Goal: Task Accomplishment & Management: Complete application form

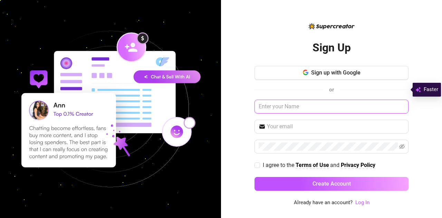
click at [293, 113] on input "text" at bounding box center [331, 107] width 154 height 14
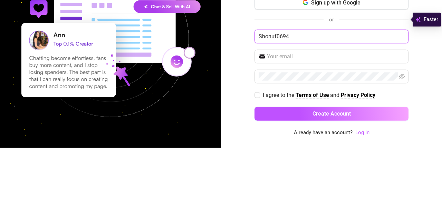
type input "Shonuf0694"
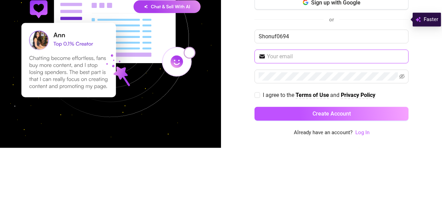
click at [316, 131] on input "text" at bounding box center [335, 126] width 137 height 8
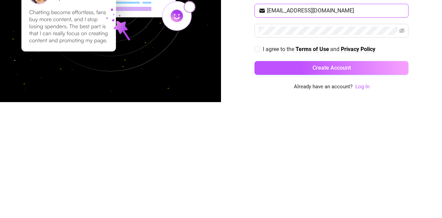
type input "[EMAIL_ADDRESS][DOMAIN_NAME]"
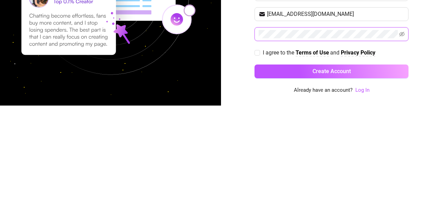
click at [402, 149] on icon "eye-invisible" at bounding box center [402, 147] width 6 height 6
click at [424, 181] on div "Sign Up Sign up with Google or Shonuf0694 [EMAIL_ADDRESS][DOMAIN_NAME] I agree …" at bounding box center [331, 109] width 221 height 218
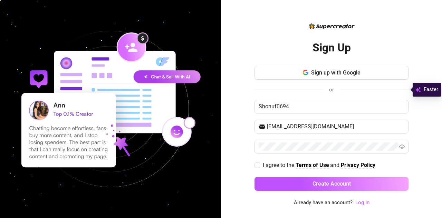
click at [339, 191] on button "Create Account" at bounding box center [331, 184] width 154 height 14
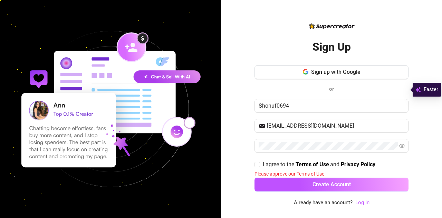
click at [255, 167] on input "I agree to the Terms of Use and Privacy Policy" at bounding box center [256, 164] width 5 height 5
checkbox input "true"
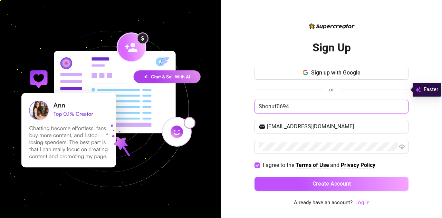
click at [274, 113] on input "Shonuf0694" at bounding box center [331, 107] width 154 height 14
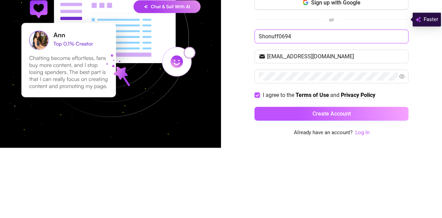
type input "Shonuff0694"
click at [433, 136] on div "Sign Up Sign up with Google or Shonuff0694 [EMAIL_ADDRESS][DOMAIN_NAME] I agree…" at bounding box center [331, 109] width 221 height 218
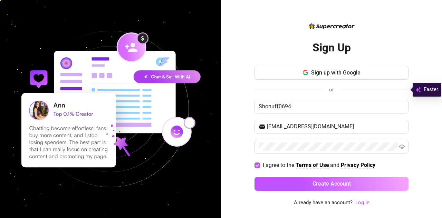
click at [350, 187] on span "Create Account" at bounding box center [331, 183] width 38 height 7
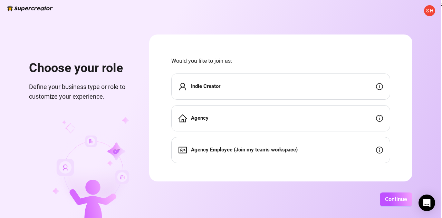
click at [342, 92] on div "Indie Creator" at bounding box center [280, 86] width 219 height 26
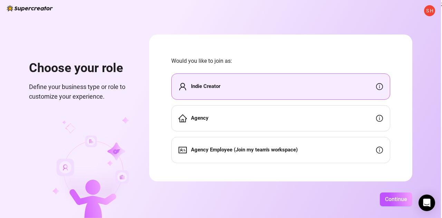
scroll to position [33, 0]
click at [396, 196] on button "Continue" at bounding box center [395, 199] width 32 height 14
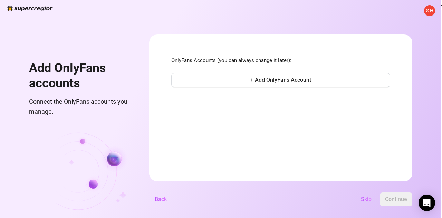
click at [363, 196] on span "Skip" at bounding box center [365, 199] width 11 height 7
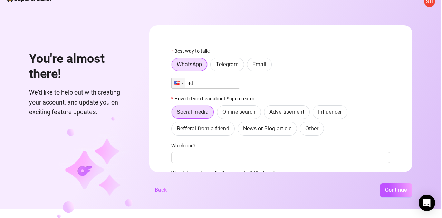
click at [261, 61] on span "Email" at bounding box center [259, 64] width 14 height 7
click at [249, 66] on input "Email" at bounding box center [249, 66] width 0 height 0
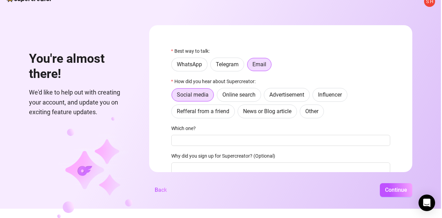
click at [388, 193] on span "Continue" at bounding box center [396, 190] width 22 height 7
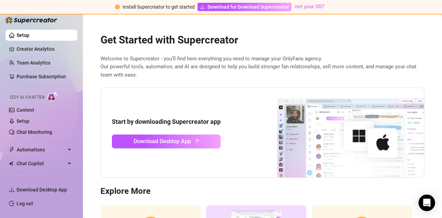
scroll to position [0, 0]
click at [177, 137] on span "Download Desktop App" at bounding box center [162, 141] width 57 height 9
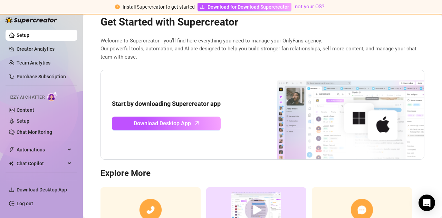
scroll to position [48, 0]
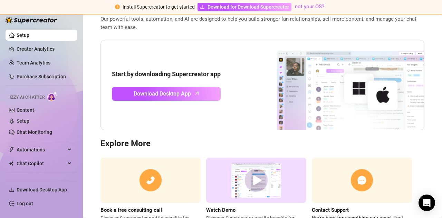
click at [34, 108] on link "Content" at bounding box center [26, 110] width 18 height 6
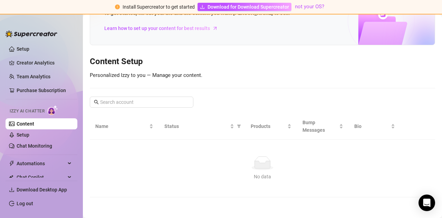
scroll to position [11, 0]
